Goal: Transaction & Acquisition: Purchase product/service

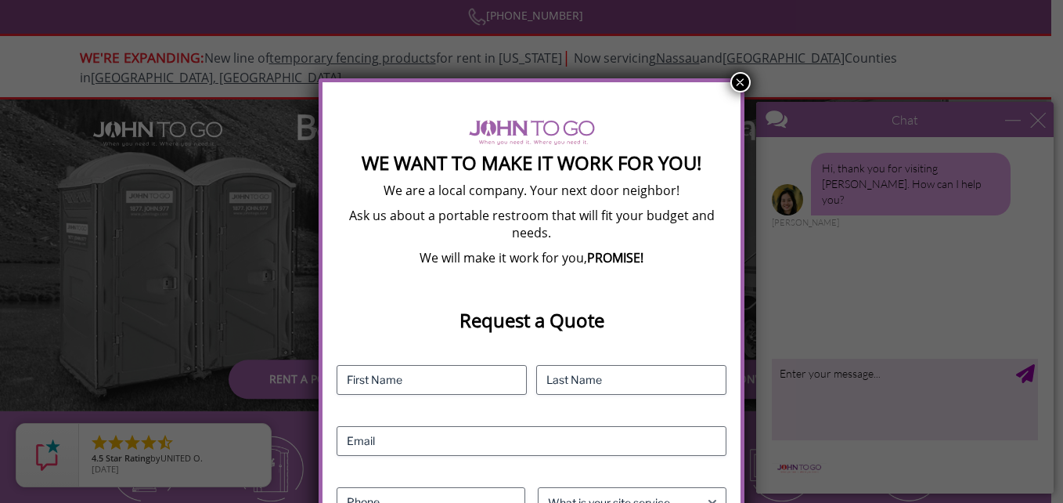
click at [740, 84] on button "×" at bounding box center [741, 82] width 20 height 20
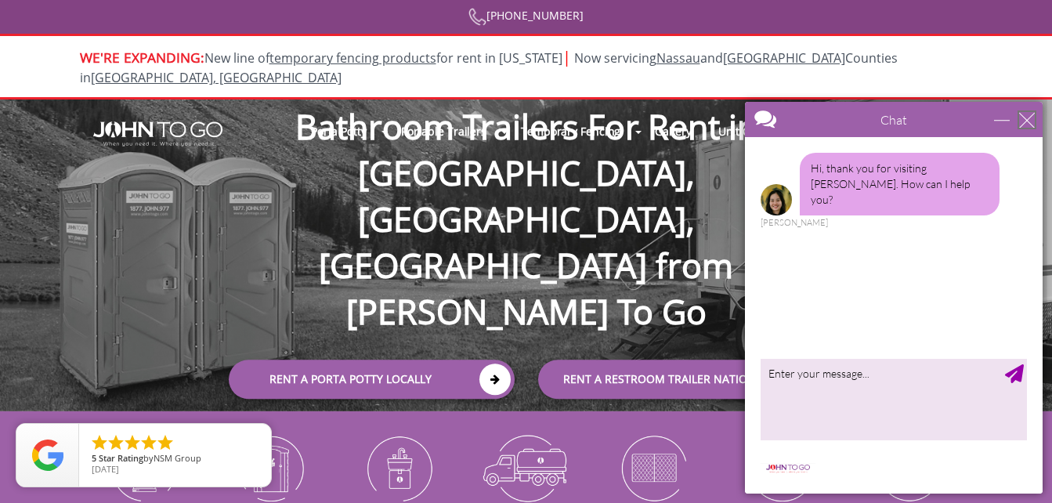
click at [1029, 124] on div "close" at bounding box center [1027, 120] width 16 height 16
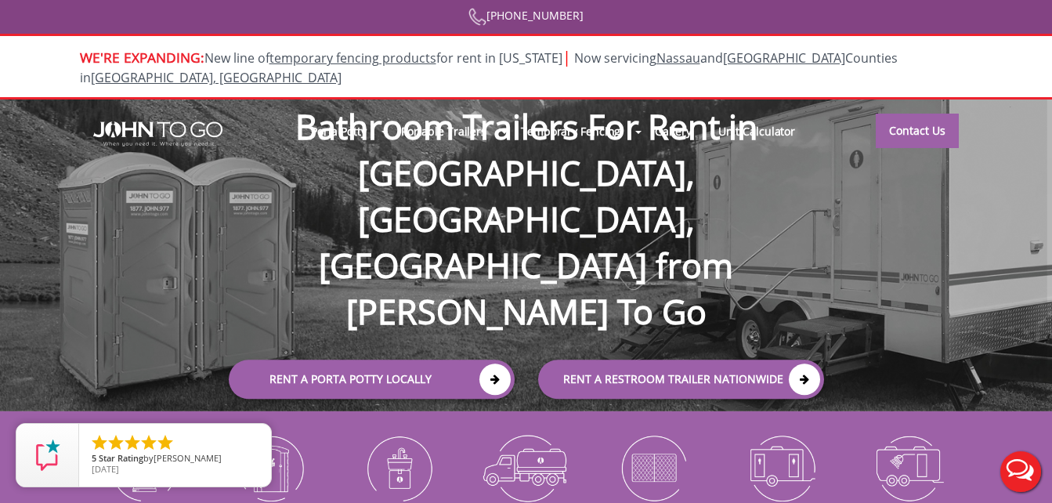
click at [634, 295] on div at bounding box center [526, 251] width 1052 height 503
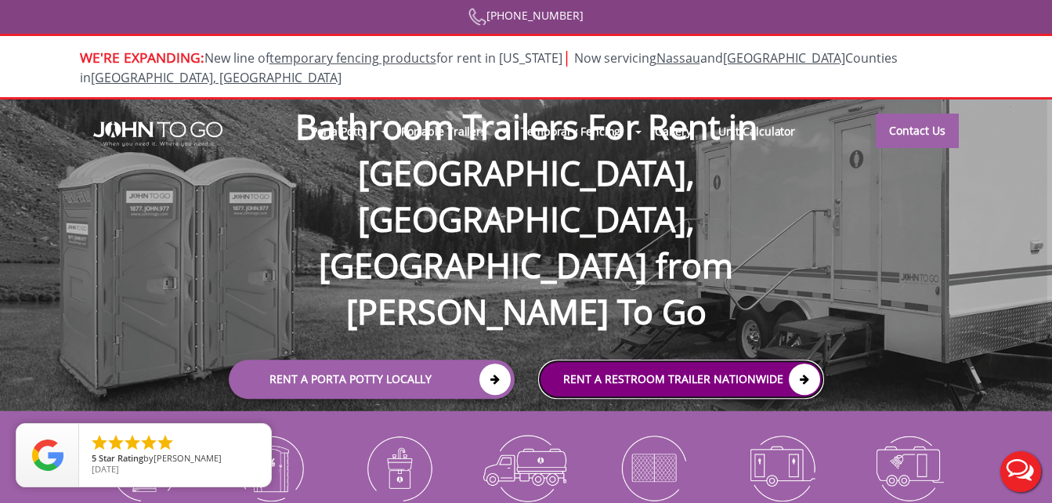
click at [808, 363] on icon at bounding box center [803, 378] width 31 height 31
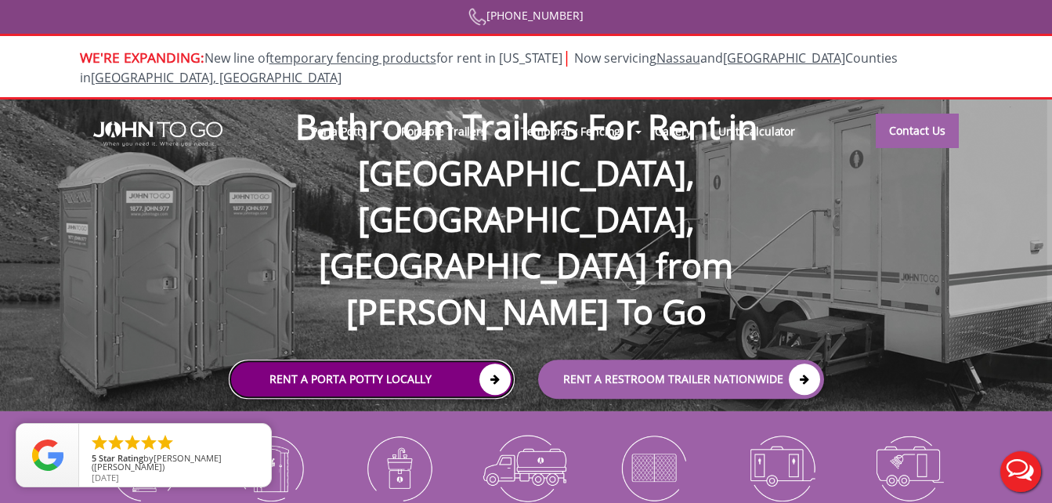
click at [356, 359] on link "Rent a Porta Potty Locally" at bounding box center [372, 378] width 286 height 39
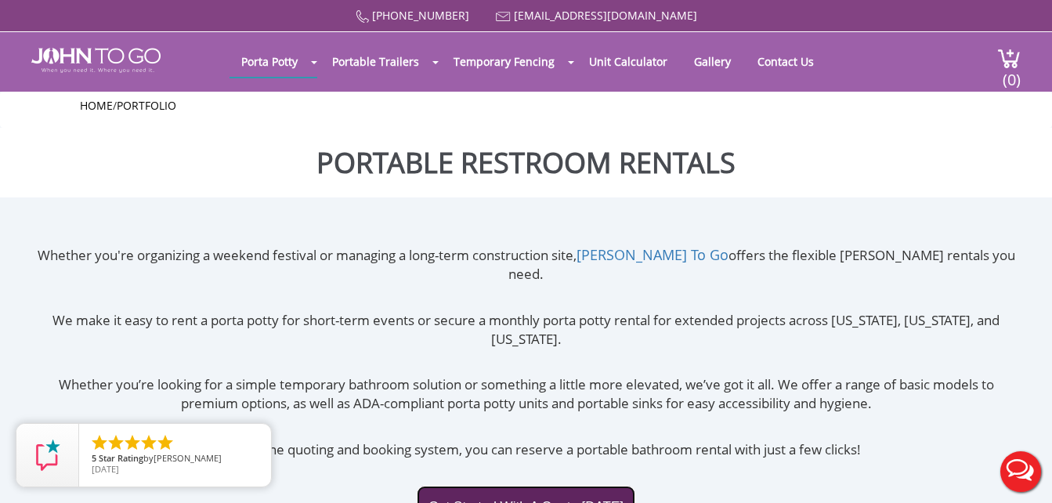
click at [554, 485] on link "Get Started With A Quote [DATE]" at bounding box center [526, 506] width 218 height 42
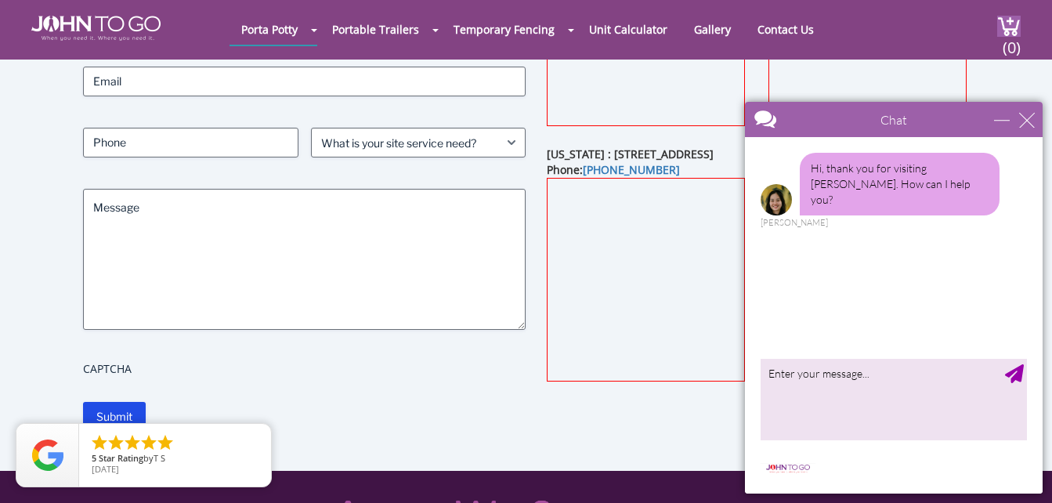
scroll to position [210, 0]
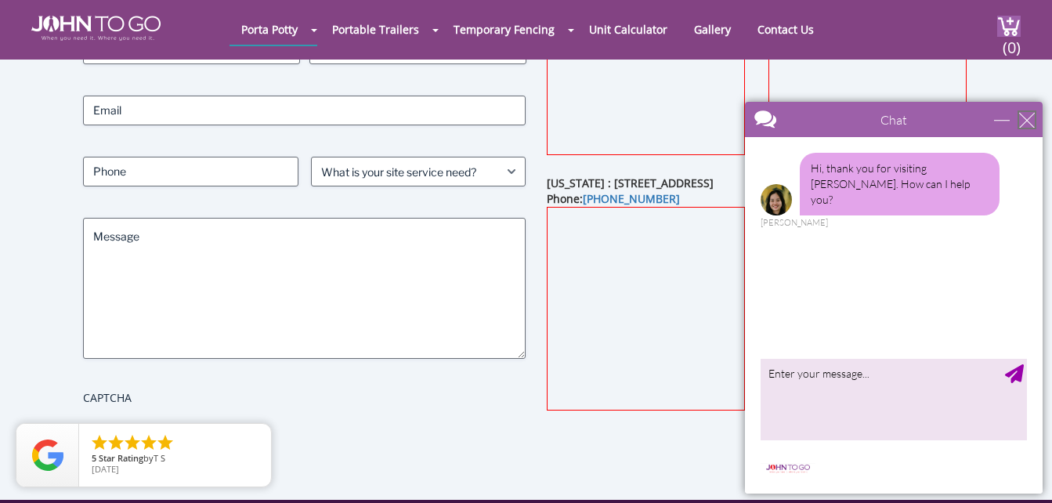
click at [1021, 127] on div "close" at bounding box center [1027, 120] width 16 height 16
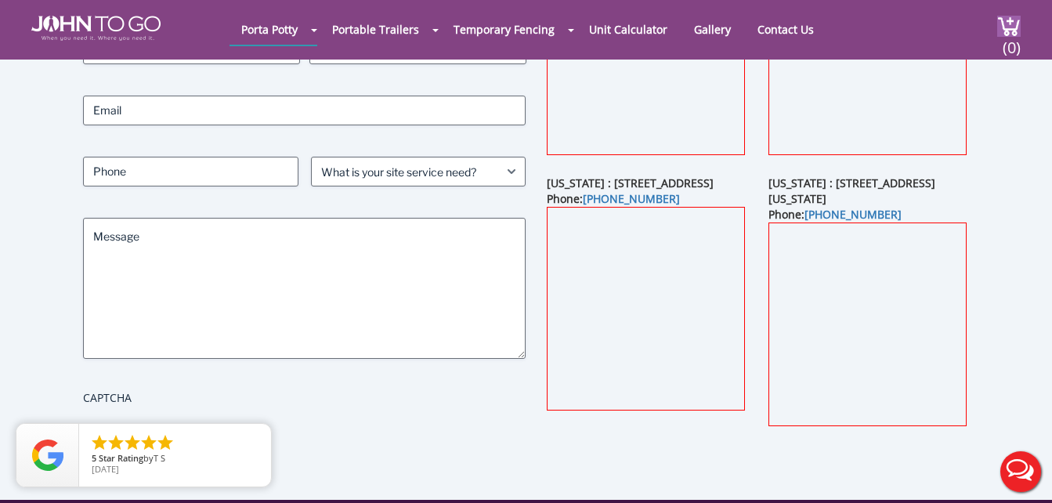
scroll to position [0, 0]
